Goal: Check status: Check status

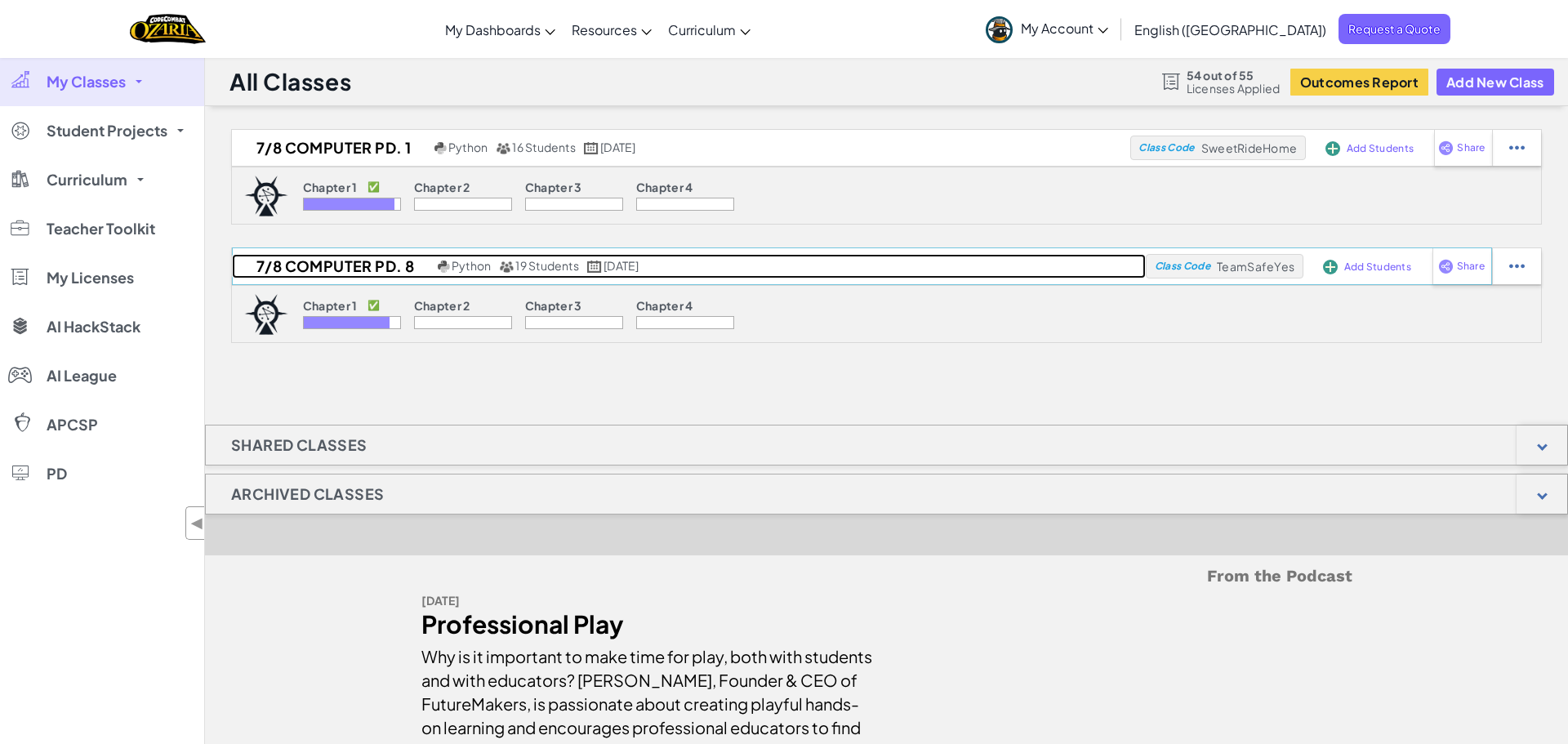
click at [338, 276] on h2 "7/8 Computer Pd. 8" at bounding box center [333, 266] width 202 height 25
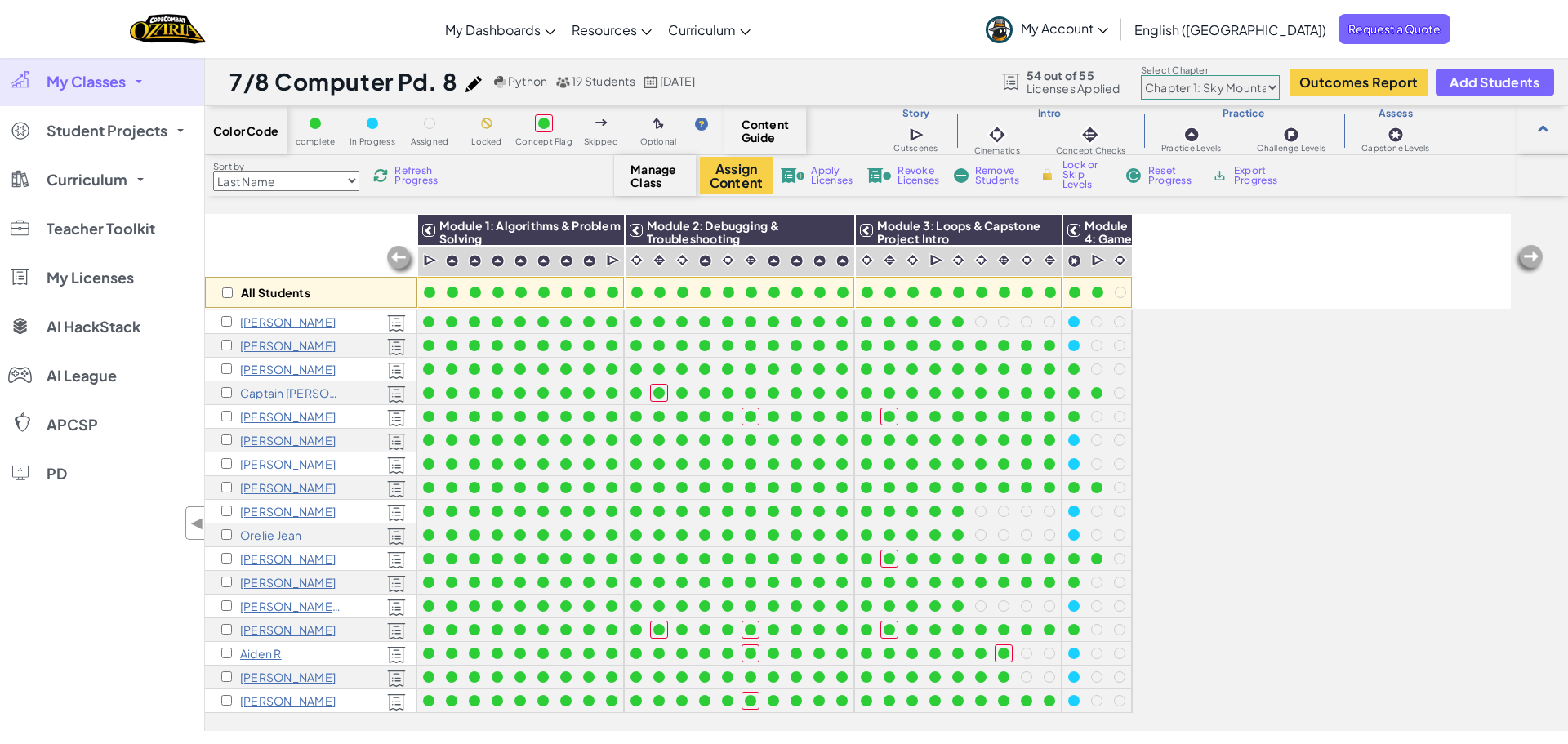
click at [396, 174] on span "Refresh Progress" at bounding box center [420, 175] width 50 height 20
click at [383, 176] on img at bounding box center [380, 175] width 14 height 14
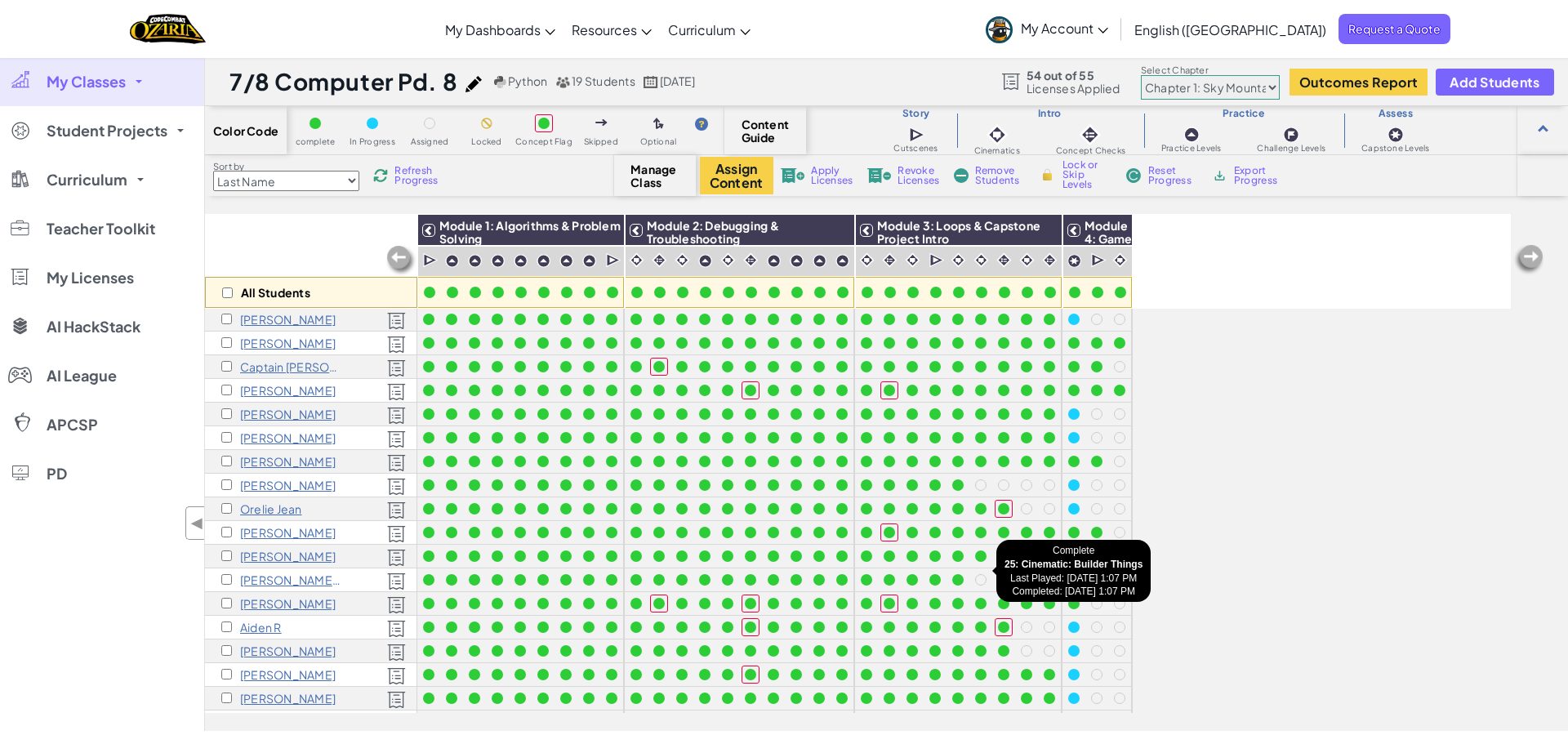
scroll to position [48, 0]
